Goal: Answer question/provide support: Share knowledge or assist other users

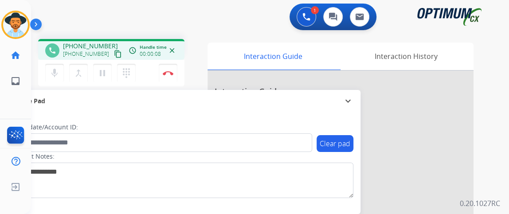
click at [114, 50] on mat-icon "content_copy" at bounding box center [118, 54] width 8 height 8
click at [59, 70] on mat-icon "mic" at bounding box center [54, 73] width 11 height 11
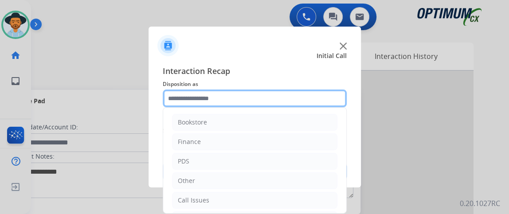
click at [220, 100] on input "text" at bounding box center [255, 99] width 184 height 18
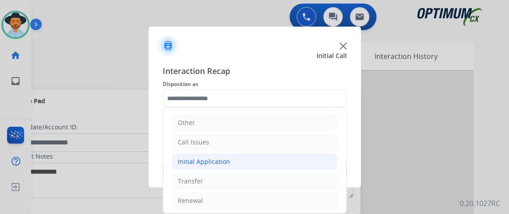
click at [300, 156] on li "Initial Application" at bounding box center [254, 161] width 165 height 17
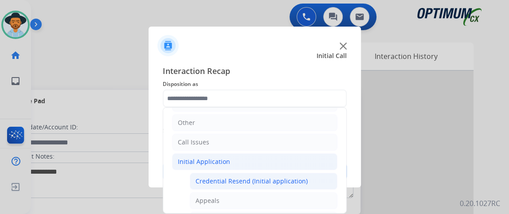
click at [290, 177] on div "Credential Resend (Initial application)" at bounding box center [251, 181] width 112 height 9
type input "**********"
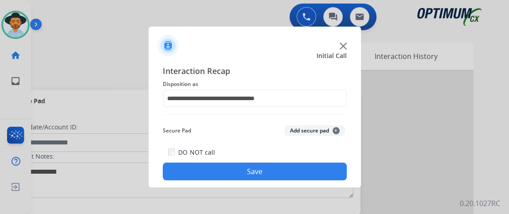
click at [290, 176] on button "Save" at bounding box center [255, 172] width 184 height 18
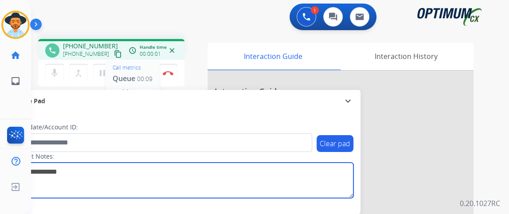
drag, startPoint x: 186, startPoint y: 164, endPoint x: 130, endPoint y: 51, distance: 126.1
click at [130, 51] on div "phone +17272803131 +17272803131 content_copy access_time Call metrics Queue 00:…" at bounding box center [259, 217] width 457 height 370
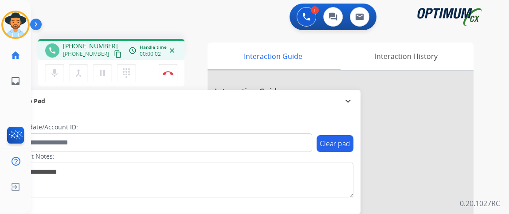
click at [113, 52] on button "content_copy" at bounding box center [118, 54] width 11 height 11
click at [80, 17] on div "1 Voice Interactions 0 Chat Interactions 0 Email Interactions" at bounding box center [265, 18] width 446 height 28
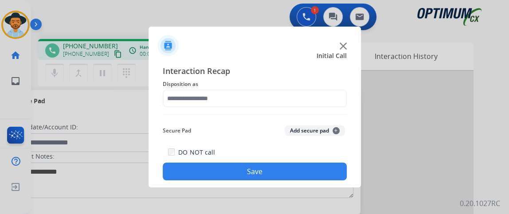
click at [246, 109] on div "Interaction Recap Disposition as Secure Pad Add secure pad + DO NOT call Save" at bounding box center [255, 123] width 184 height 116
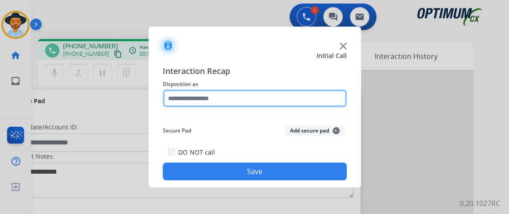
click at [248, 96] on input "text" at bounding box center [255, 99] width 184 height 18
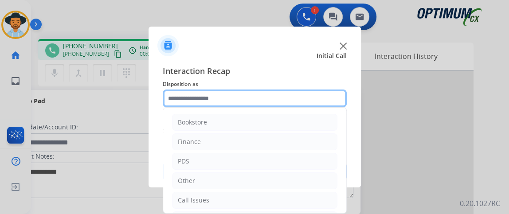
scroll to position [58, 0]
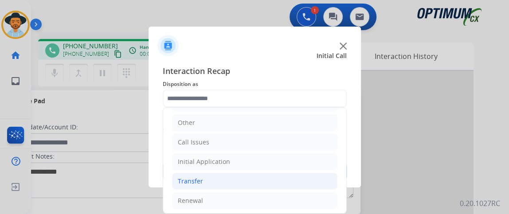
click at [281, 173] on li "Transfer" at bounding box center [254, 181] width 165 height 17
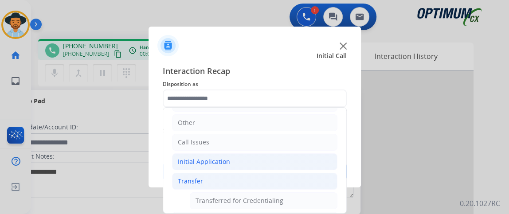
click at [281, 162] on li "Initial Application" at bounding box center [254, 161] width 165 height 17
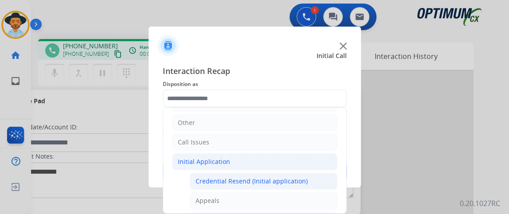
click at [275, 173] on li "Credential Resend (Initial application)" at bounding box center [264, 181] width 148 height 17
type input "**********"
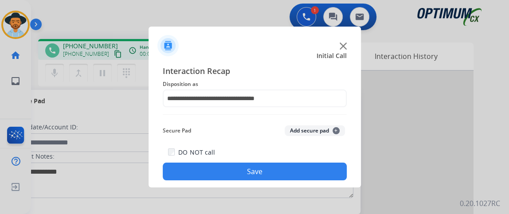
click at [275, 173] on button "Save" at bounding box center [255, 172] width 184 height 18
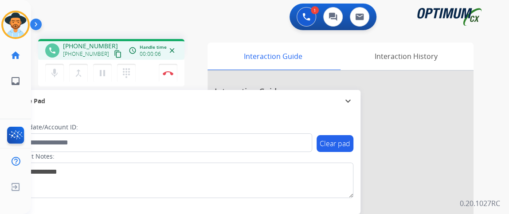
click at [114, 53] on mat-icon "content_copy" at bounding box center [118, 54] width 8 height 8
click at [172, 68] on button "Disconnect" at bounding box center [168, 73] width 19 height 19
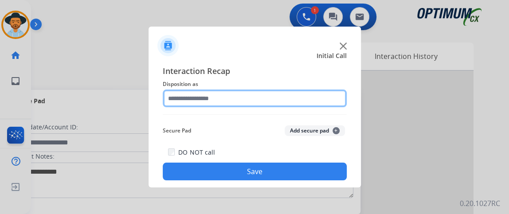
click at [252, 102] on input "text" at bounding box center [255, 99] width 184 height 18
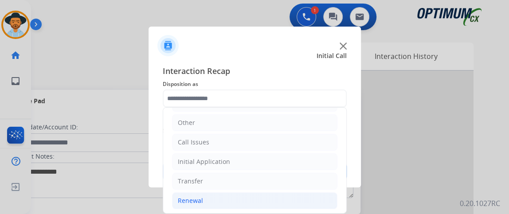
click at [253, 192] on li "Renewal" at bounding box center [254, 200] width 165 height 17
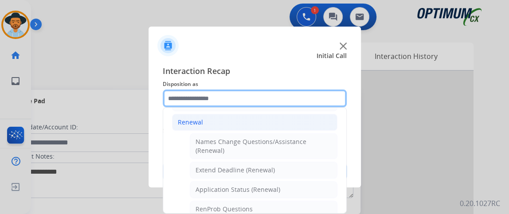
scroll to position [171, 0]
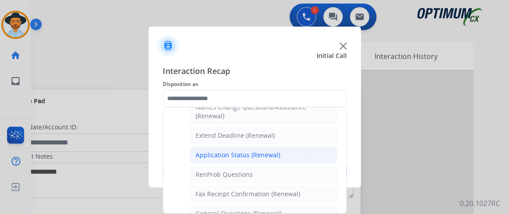
click at [280, 154] on li "Application Status (Renewal)" at bounding box center [264, 155] width 148 height 17
type input "**********"
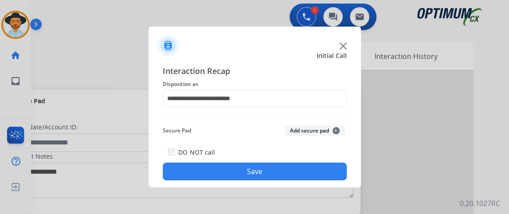
click at [278, 174] on button "Save" at bounding box center [255, 172] width 184 height 18
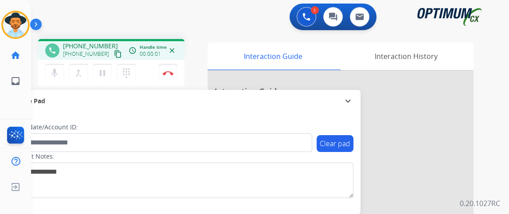
click at [113, 55] on div "phone [PHONE_NUMBER] [PHONE_NUMBER] content_copy access_time Call metrics Queue…" at bounding box center [111, 49] width 146 height 21
click at [114, 55] on mat-icon "content_copy" at bounding box center [118, 54] width 8 height 8
click at [60, 69] on button "mic Mute" at bounding box center [54, 73] width 19 height 19
click at [59, 69] on button "mic_off Mute" at bounding box center [54, 73] width 19 height 19
click at [53, 70] on mat-icon "mic" at bounding box center [54, 73] width 11 height 11
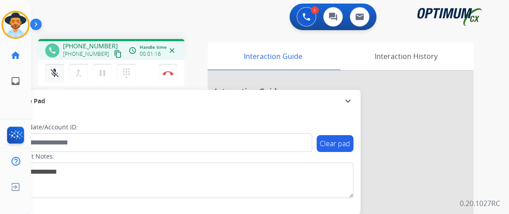
click at [53, 70] on mat-icon "mic_off" at bounding box center [54, 73] width 11 height 11
click at [50, 74] on mat-icon "mic" at bounding box center [54, 73] width 11 height 11
click at [52, 74] on mat-icon "mic_off" at bounding box center [54, 73] width 11 height 11
click at [52, 74] on mat-icon "mic" at bounding box center [54, 73] width 11 height 11
click at [52, 74] on mat-icon "mic_off" at bounding box center [54, 73] width 11 height 11
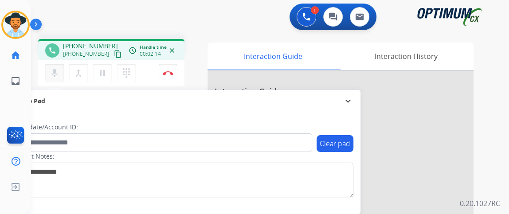
click at [52, 74] on mat-icon "mic" at bounding box center [54, 73] width 11 height 11
click at [52, 75] on mat-icon "mic_off" at bounding box center [54, 73] width 11 height 11
click at [58, 73] on mat-icon "mic" at bounding box center [54, 73] width 11 height 11
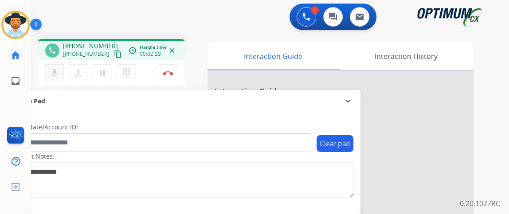
click at [58, 73] on mat-icon "mic" at bounding box center [54, 73] width 11 height 11
click at [58, 73] on mat-icon "mic_off" at bounding box center [54, 73] width 11 height 11
click at [58, 73] on mat-icon "mic" at bounding box center [54, 73] width 11 height 11
click at [55, 74] on mat-icon "mic_off" at bounding box center [54, 73] width 11 height 11
click at [53, 78] on button "mic Mute" at bounding box center [54, 73] width 19 height 19
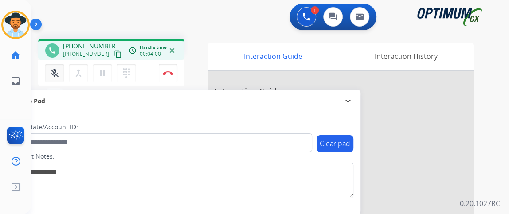
click at [53, 78] on button "mic_off Mute" at bounding box center [54, 73] width 19 height 19
click at [53, 78] on button "mic Mute" at bounding box center [54, 73] width 19 height 19
click at [53, 78] on button "mic_off Mute" at bounding box center [54, 73] width 19 height 19
click at [53, 78] on button "mic Mute" at bounding box center [54, 73] width 19 height 19
click at [52, 77] on button "mic_off Mute" at bounding box center [54, 73] width 19 height 19
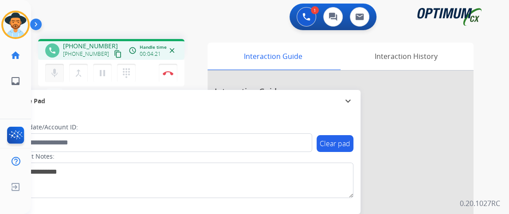
click at [52, 77] on mat-icon "mic" at bounding box center [54, 73] width 11 height 11
click at [48, 69] on button "mic_off Mute" at bounding box center [54, 73] width 19 height 19
click at [48, 69] on button "mic Mute" at bounding box center [54, 73] width 19 height 19
click at [48, 69] on button "mic_off Mute" at bounding box center [54, 73] width 19 height 19
click at [52, 70] on mat-icon "mic" at bounding box center [54, 73] width 11 height 11
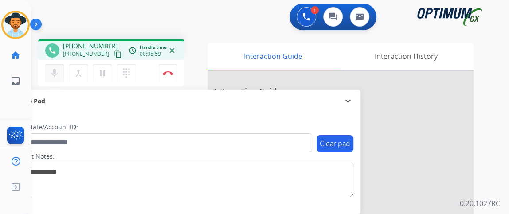
click at [63, 70] on div "mic Mute merge_type Bridge pause Hold dialpad Dialpad" at bounding box center [93, 73] width 96 height 19
click at [58, 72] on mat-icon "mic" at bounding box center [54, 73] width 11 height 11
click at [59, 72] on mat-icon "mic_off" at bounding box center [54, 73] width 11 height 11
click at [58, 74] on mat-icon "mic" at bounding box center [54, 73] width 11 height 11
click at [47, 76] on button "mic_off Mute" at bounding box center [54, 73] width 19 height 19
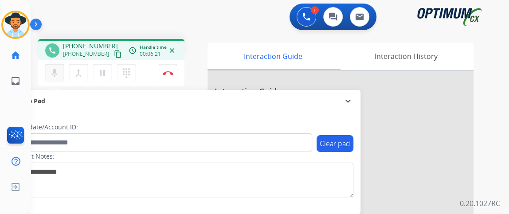
click at [52, 78] on button "mic Mute" at bounding box center [54, 73] width 19 height 19
click at [52, 78] on button "mic_off Mute" at bounding box center [54, 73] width 19 height 19
click at [53, 77] on mat-icon "mic" at bounding box center [54, 73] width 11 height 11
click at [53, 77] on mat-icon "mic_off" at bounding box center [54, 73] width 11 height 11
click at [53, 77] on mat-icon "mic" at bounding box center [54, 73] width 11 height 11
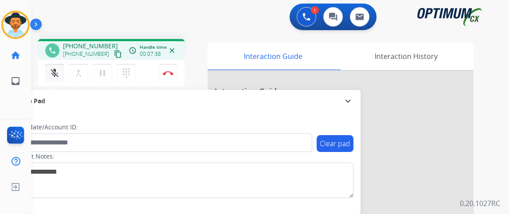
click at [53, 77] on mat-icon "mic_off" at bounding box center [54, 73] width 11 height 11
click at [53, 77] on mat-icon "mic" at bounding box center [54, 73] width 11 height 11
click at [53, 77] on mat-icon "mic_off" at bounding box center [54, 73] width 11 height 11
click at [53, 77] on mat-icon "mic" at bounding box center [54, 73] width 11 height 11
click at [53, 77] on mat-icon "mic_off" at bounding box center [54, 73] width 11 height 11
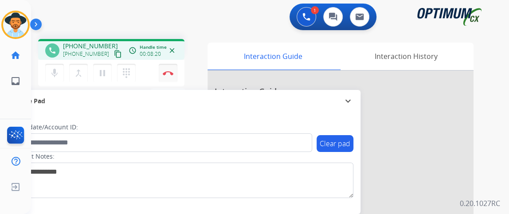
click at [172, 71] on img at bounding box center [168, 73] width 11 height 4
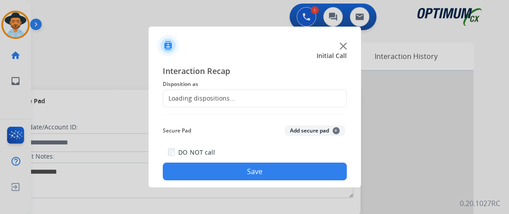
click at [277, 100] on div "Loading dispositions..." at bounding box center [255, 99] width 184 height 18
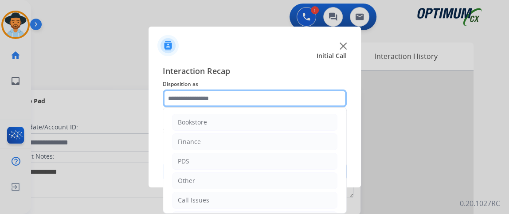
click at [277, 100] on input "text" at bounding box center [255, 99] width 184 height 18
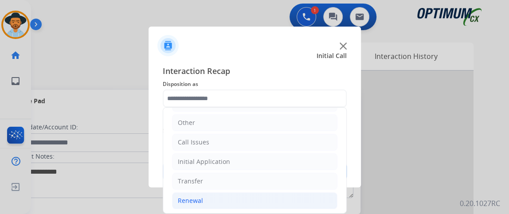
click at [278, 198] on li "Renewal" at bounding box center [254, 200] width 165 height 17
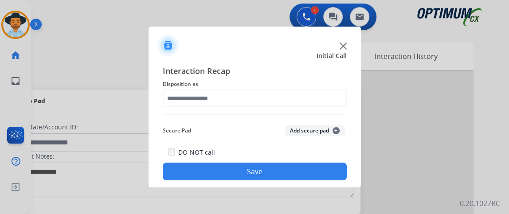
drag, startPoint x: 346, startPoint y: 133, endPoint x: 347, endPoint y: 170, distance: 36.8
click at [347, 170] on div "Interaction Recap Disposition as Secure Pad Add secure pad + DO NOT call Save" at bounding box center [254, 123] width 212 height 130
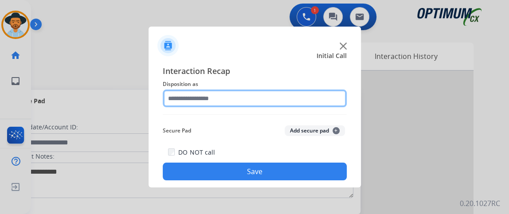
click at [331, 104] on input "text" at bounding box center [255, 99] width 184 height 18
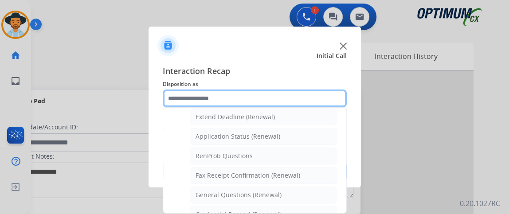
scroll to position [190, 0]
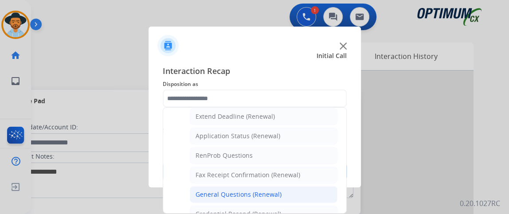
click at [310, 186] on li "General Questions (Renewal)" at bounding box center [264, 194] width 148 height 17
type input "**********"
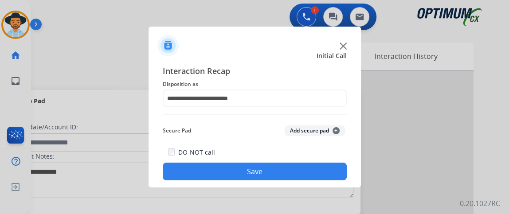
click at [306, 173] on button "Save" at bounding box center [255, 172] width 184 height 18
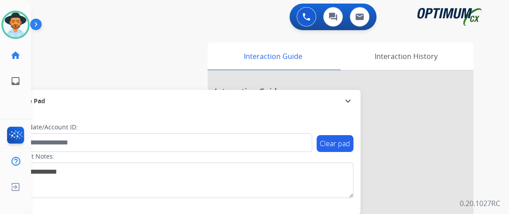
click at [508, 63] on div "0 Voice Interactions 0 Chat Interactions 0 Email Interactions swap_horiz Break …" at bounding box center [270, 107] width 478 height 214
click at [507, 68] on div "0 Voice Interactions 0 Chat Interactions 0 Email Interactions swap_horiz Break …" at bounding box center [270, 107] width 478 height 214
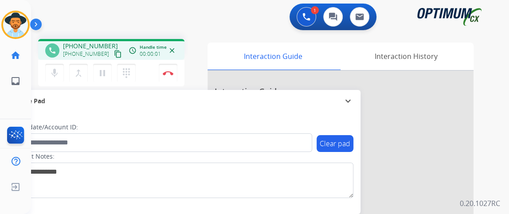
click at [114, 54] on mat-icon "content_copy" at bounding box center [118, 54] width 8 height 8
click at [59, 70] on button "mic Mute" at bounding box center [54, 73] width 19 height 19
click at [59, 70] on button "mic_off Mute" at bounding box center [54, 73] width 19 height 19
click at [168, 68] on button "Disconnect" at bounding box center [168, 73] width 19 height 19
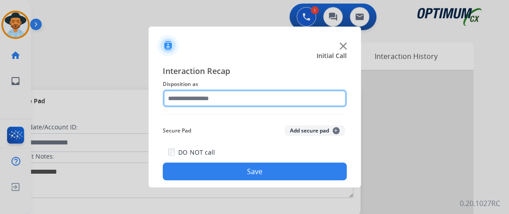
click at [252, 94] on input "text" at bounding box center [255, 99] width 184 height 18
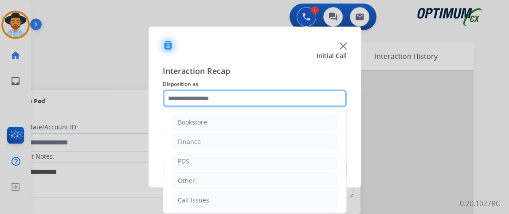
scroll to position [58, 0]
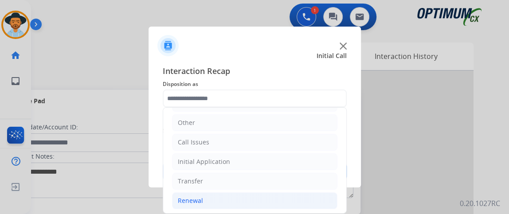
click at [244, 197] on li "Renewal" at bounding box center [254, 200] width 165 height 17
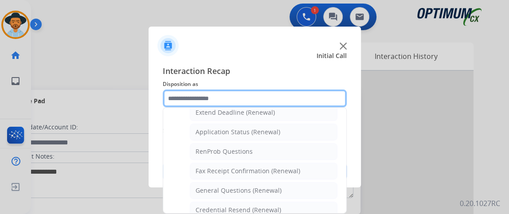
scroll to position [217, 0]
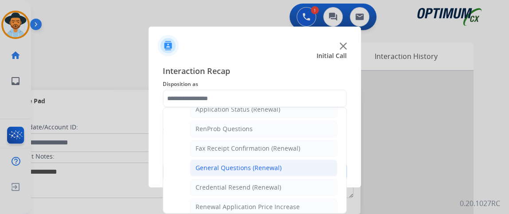
click at [288, 166] on li "General Questions (Renewal)" at bounding box center [264, 168] width 148 height 17
type input "**********"
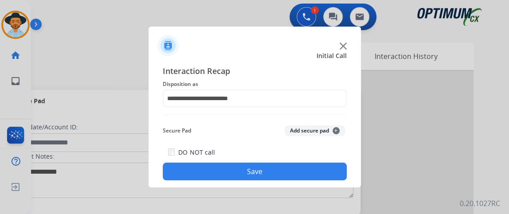
click at [288, 166] on button "Save" at bounding box center [255, 172] width 184 height 18
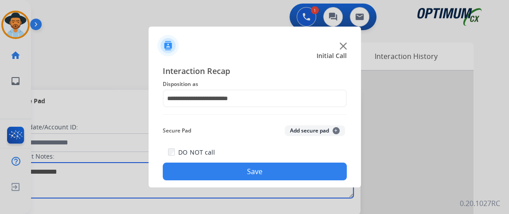
click at [288, 166] on textarea at bounding box center [182, 180] width 342 height 35
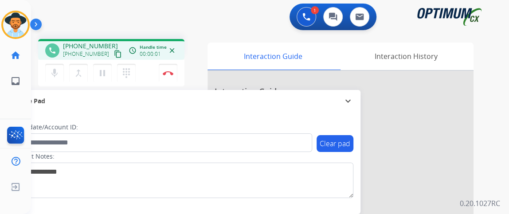
click at [114, 54] on mat-icon "content_copy" at bounding box center [118, 54] width 8 height 8
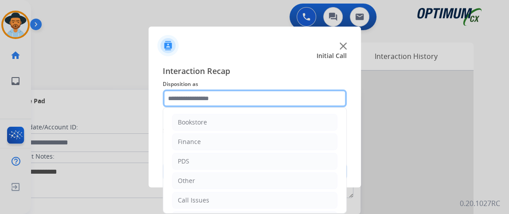
click at [250, 96] on input "text" at bounding box center [255, 99] width 184 height 18
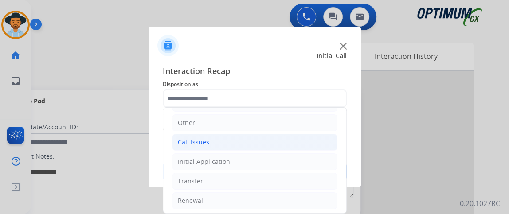
click at [292, 146] on li "Call Issues" at bounding box center [254, 142] width 165 height 17
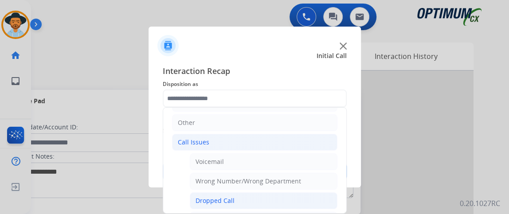
click at [286, 192] on li "Dropped Call" at bounding box center [264, 200] width 148 height 17
type input "**********"
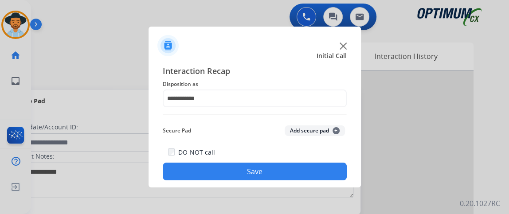
click at [284, 173] on button "Save" at bounding box center [255, 172] width 184 height 18
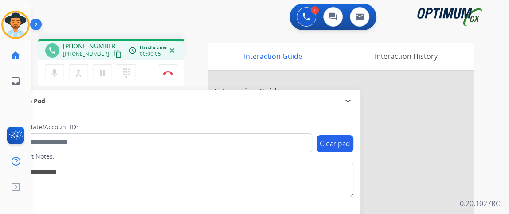
click at [116, 51] on div "phone [PHONE_NUMBER] [PHONE_NUMBER] content_copy access_time Call metrics Queue…" at bounding box center [111, 51] width 132 height 8
click at [122, 51] on div "phone [PHONE_NUMBER] [PHONE_NUMBER] content_copy access_time Call metrics Queue…" at bounding box center [111, 51] width 132 height 8
click at [114, 57] on mat-icon "content_copy" at bounding box center [118, 54] width 8 height 8
click at [50, 76] on mat-icon "mic" at bounding box center [54, 73] width 11 height 11
